Goal: Communication & Community: Answer question/provide support

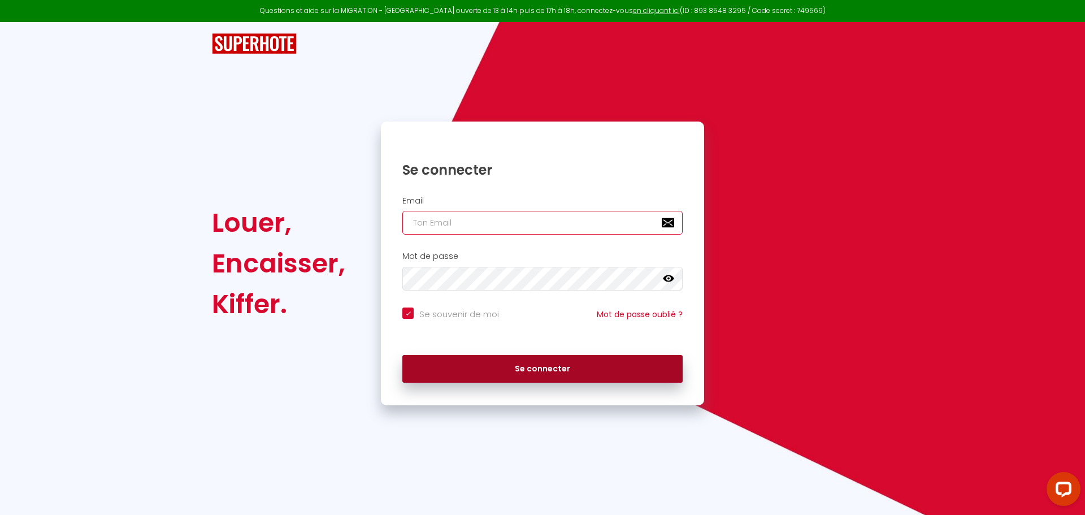
type input "[EMAIL_ADDRESS][DOMAIN_NAME]"
click at [526, 370] on button "Se connecter" at bounding box center [542, 369] width 280 height 28
checkbox input "true"
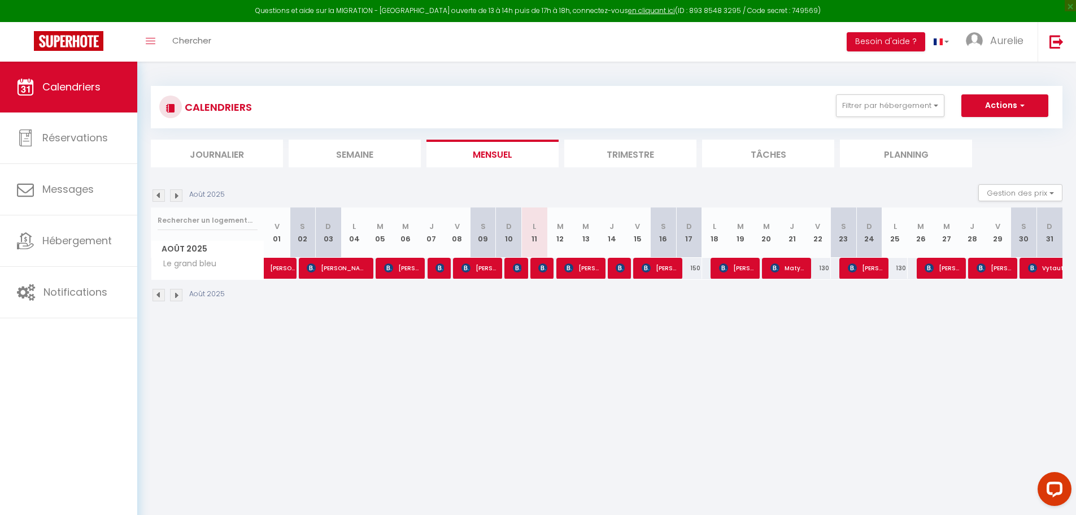
click at [311, 150] on li "Semaine" at bounding box center [355, 154] width 132 height 28
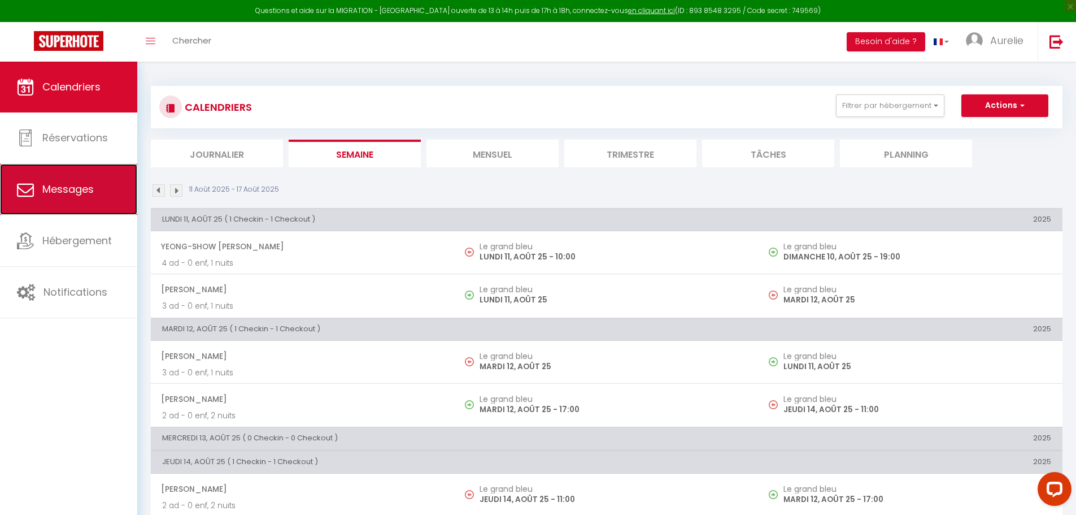
click at [49, 195] on span "Messages" at bounding box center [67, 189] width 51 height 14
select select "message"
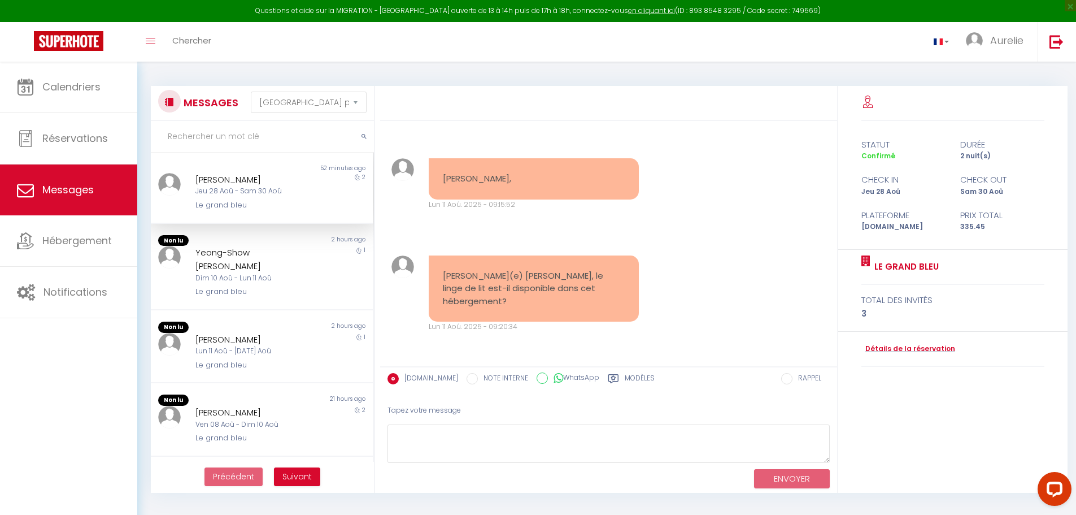
scroll to position [690, 0]
click at [248, 287] on div "Non lu 2 hours ago Yeong-Show Yang Dim 10 Aoû - Lun 11 Aoû Le grand bleu 1" at bounding box center [262, 267] width 222 height 86
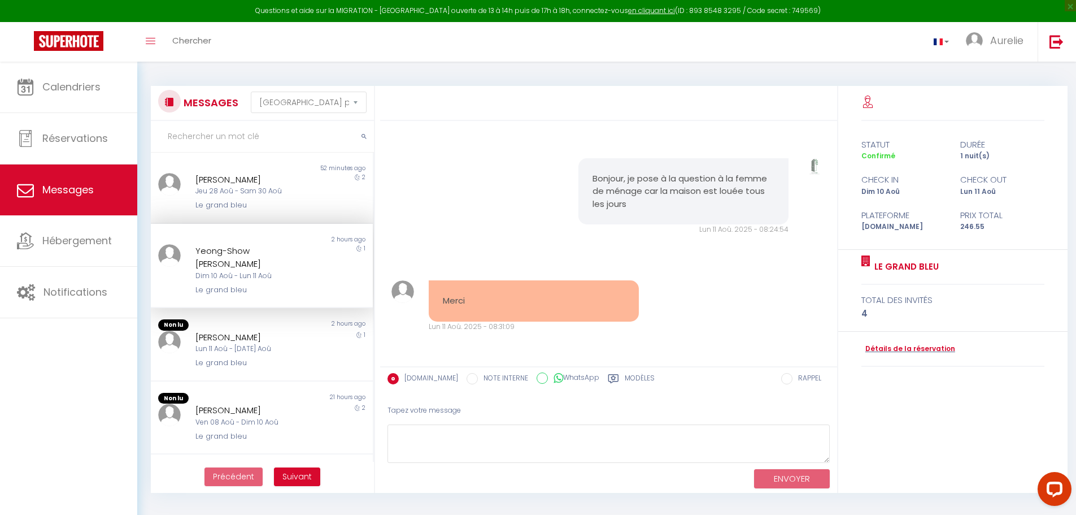
scroll to position [3460, 0]
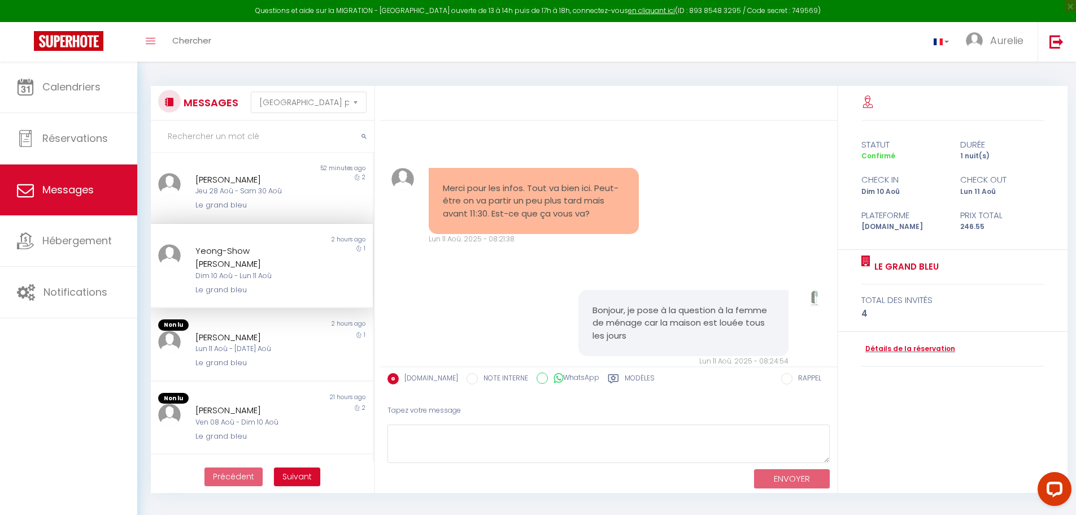
click at [250, 284] on div "Le grand bleu" at bounding box center [252, 289] width 115 height 11
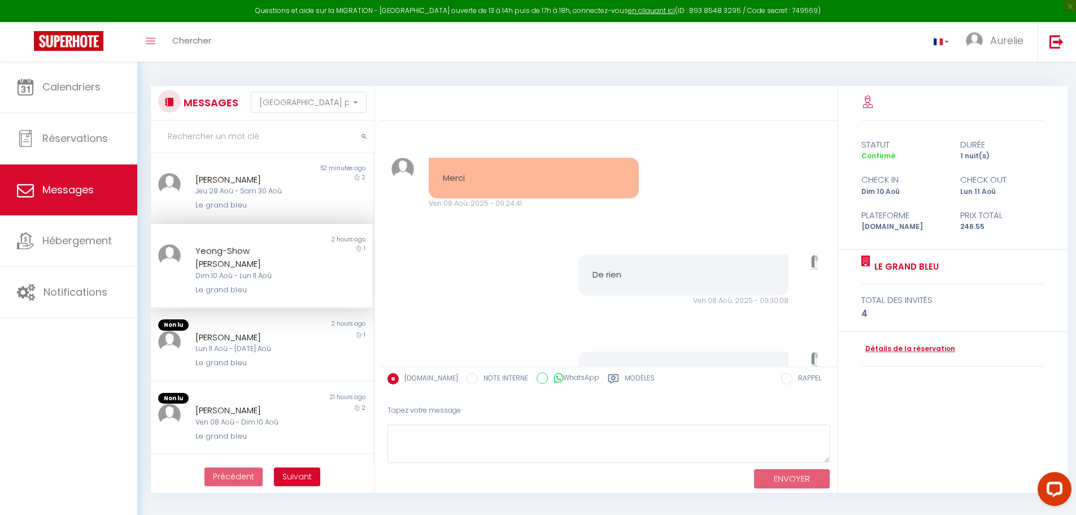
scroll to position [805, 0]
